Goal: Check status

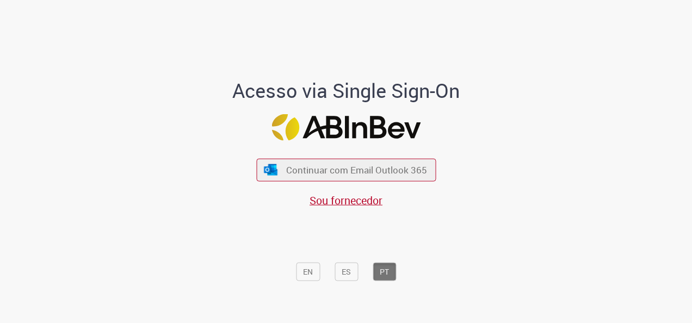
click at [588, 187] on div "Acesso via Single Sign-On Continuar com Email Outlook 365 Sou fornecedor EN ES …" at bounding box center [346, 166] width 637 height 320
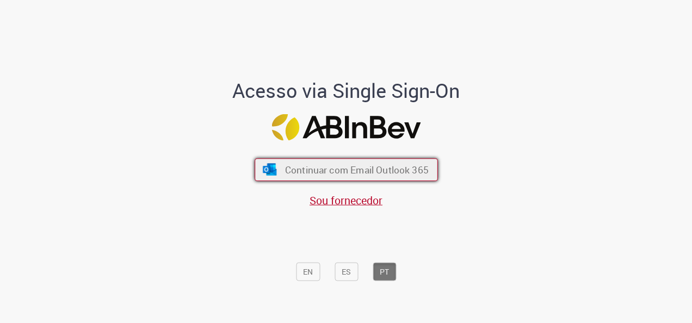
click at [349, 174] on span "Continuar com Email Outlook 365" at bounding box center [357, 170] width 144 height 13
